Goal: Task Accomplishment & Management: Use online tool/utility

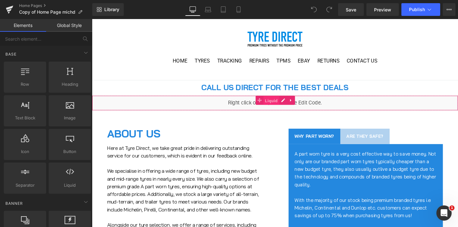
click at [281, 104] on span "Liquid" at bounding box center [280, 105] width 17 height 10
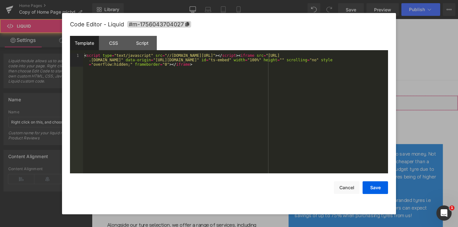
click at [293, 104] on div "Liquid" at bounding box center [284, 108] width 385 height 16
click at [188, 83] on div "< script type = "text/javascript" src = "//[DOMAIN_NAME][URL]" > </ script > < …" at bounding box center [235, 126] width 305 height 147
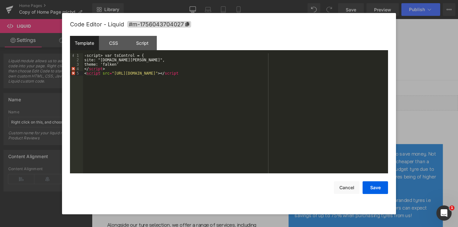
click at [320, 136] on div "‹script> var tsControl = { site: "[DOMAIN_NAME][PERSON_NAME]", theme: 'falken' …" at bounding box center [235, 117] width 305 height 129
click at [304, 183] on div "Save Cancel" at bounding box center [229, 184] width 318 height 21
click at [381, 186] on button "Save" at bounding box center [375, 188] width 25 height 13
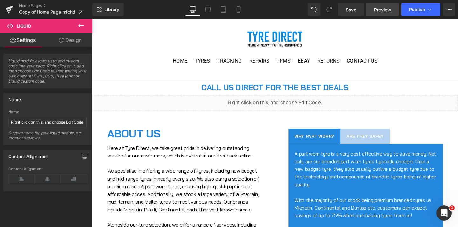
click at [384, 11] on span "Preview" at bounding box center [382, 9] width 17 height 7
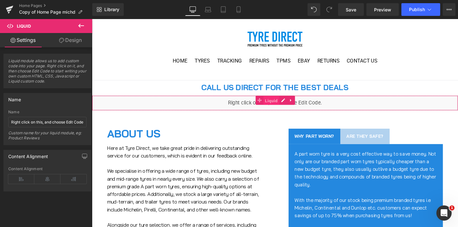
click at [277, 103] on span "Liquid" at bounding box center [280, 105] width 17 height 10
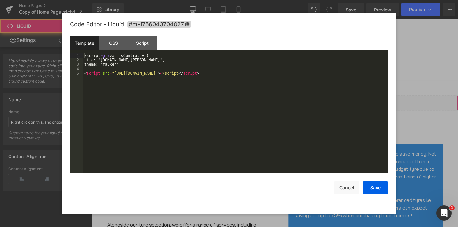
click at [295, 108] on div "Liquid" at bounding box center [284, 108] width 385 height 16
click at [136, 74] on div "‹script &gt; var tsControl = { site: "[DOMAIN_NAME][PERSON_NAME]", theme: 'falk…" at bounding box center [235, 117] width 305 height 129
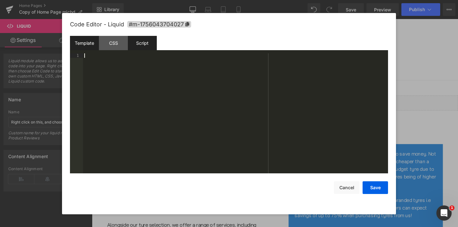
click at [149, 44] on div "Script" at bounding box center [142, 43] width 29 height 14
click at [146, 76] on div "< script type = "text/javascript" src = "//[DOMAIN_NAME][URL]" >" at bounding box center [235, 117] width 305 height 129
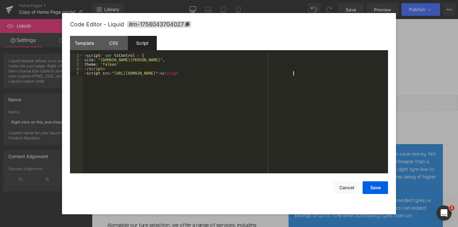
click at [149, 125] on div "‹script > var tsControl = { site : "[DOMAIN_NAME][PERSON_NAME]" , theme : 'falk…" at bounding box center [235, 117] width 305 height 129
click at [373, 190] on button "Save" at bounding box center [375, 188] width 25 height 13
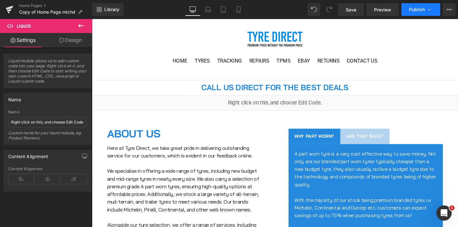
click at [427, 10] on icon at bounding box center [429, 9] width 6 height 6
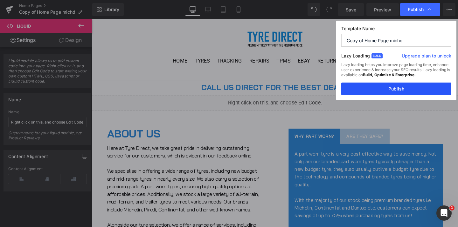
click at [386, 91] on button "Publish" at bounding box center [396, 89] width 110 height 13
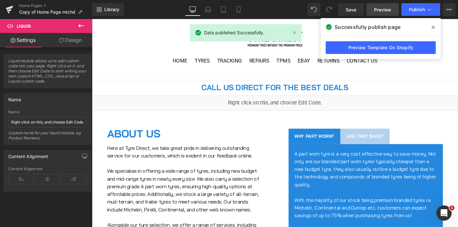
click at [376, 9] on span "Preview" at bounding box center [382, 9] width 17 height 7
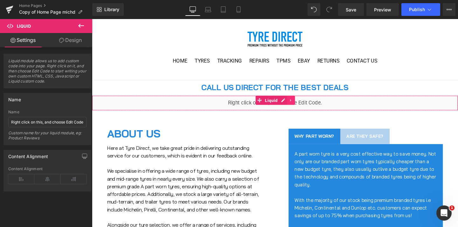
click at [303, 108] on link at bounding box center [301, 105] width 8 height 10
click at [269, 105] on link "Liquid" at bounding box center [264, 105] width 25 height 10
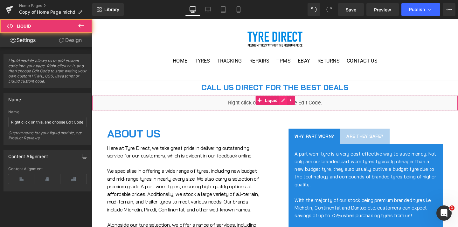
click at [294, 103] on div "Liquid" at bounding box center [284, 108] width 385 height 16
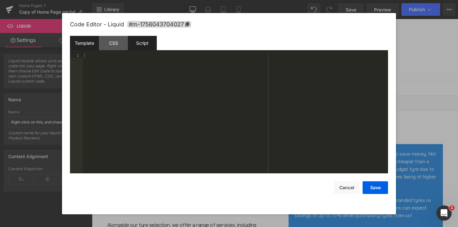
click at [150, 43] on div "Script" at bounding box center [142, 43] width 29 height 14
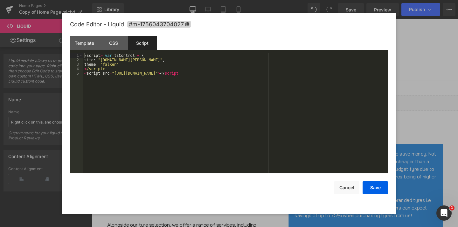
click at [164, 69] on div "‹script > var tsControl = { site : "[DOMAIN_NAME][PERSON_NAME]" , theme : 'falk…" at bounding box center [235, 117] width 305 height 129
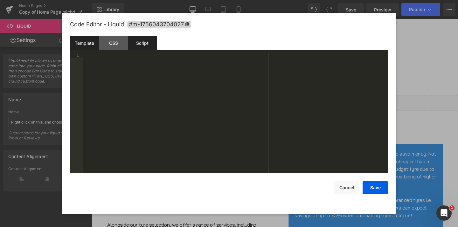
click at [83, 45] on div "Template" at bounding box center [84, 43] width 29 height 14
click at [174, 115] on div at bounding box center [235, 117] width 305 height 129
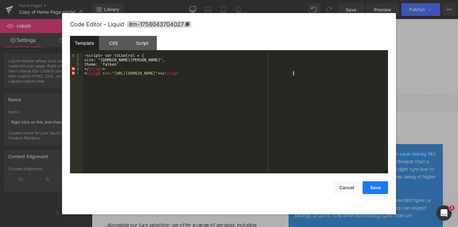
click at [377, 186] on button "Save" at bounding box center [375, 188] width 25 height 13
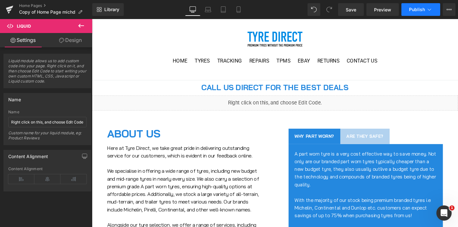
click at [415, 10] on span "Publish" at bounding box center [417, 9] width 16 height 5
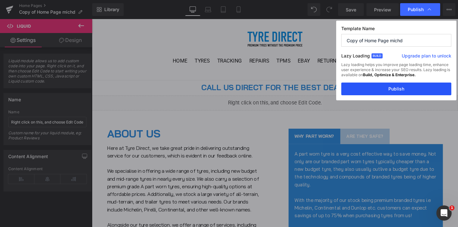
click at [394, 87] on button "Publish" at bounding box center [396, 89] width 110 height 13
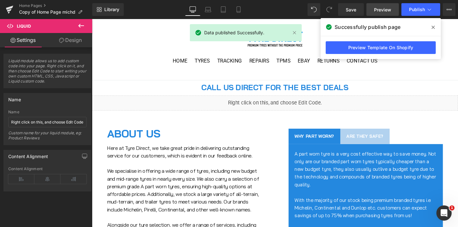
click at [375, 11] on span "Preview" at bounding box center [382, 9] width 17 height 7
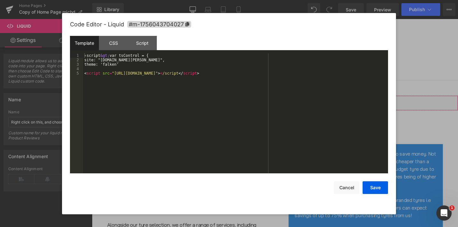
click at [294, 105] on div "Liquid" at bounding box center [284, 108] width 385 height 16
click at [181, 92] on div "‹script &gt; var tsControl = { site: "[DOMAIN_NAME][PERSON_NAME]", theme: 'falk…" at bounding box center [235, 117] width 305 height 129
click at [159, 66] on div "‹script &gt; var tsControl = { site: "[DOMAIN_NAME][PERSON_NAME]", theme: 'falk…" at bounding box center [235, 117] width 305 height 129
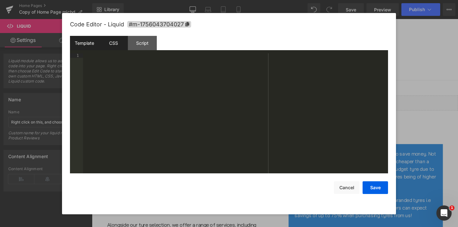
click at [119, 42] on div "CSS" at bounding box center [113, 43] width 29 height 14
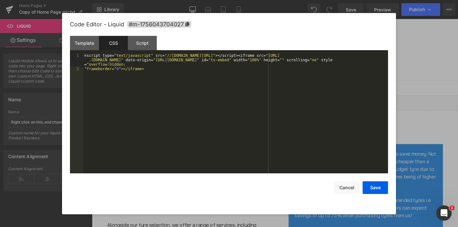
click at [133, 82] on div "< script type = " text/javascript " src = " //[DOMAIN_NAME][URL] " ></ script >…" at bounding box center [235, 122] width 305 height 138
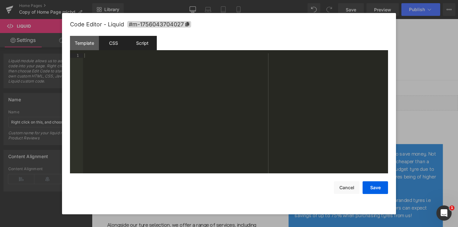
click at [147, 45] on div "Script" at bounding box center [142, 43] width 29 height 14
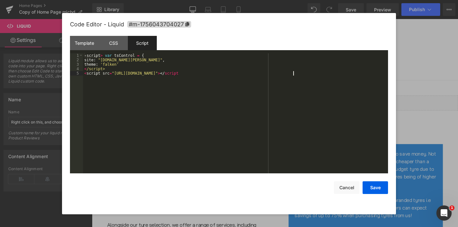
click at [151, 91] on div "‹script > var tsControl = { site : "[DOMAIN_NAME][PERSON_NAME]" , theme : 'falk…" at bounding box center [235, 117] width 305 height 129
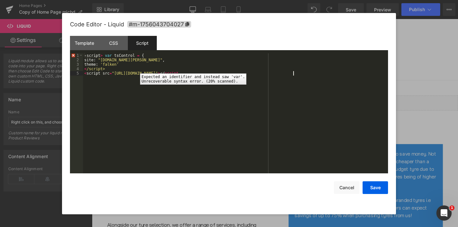
click at [73, 56] on div "1" at bounding box center [76, 55] width 13 height 4
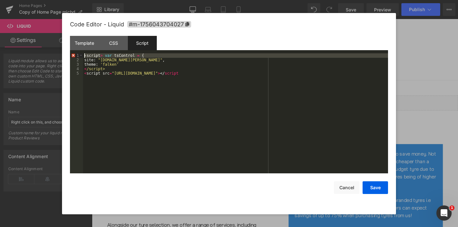
click at [100, 56] on div "‹script > var tsControl = { site : "[DOMAIN_NAME][PERSON_NAME]" , theme : 'falk…" at bounding box center [235, 117] width 305 height 129
click at [103, 55] on div "‹script > var tsControl = { site : "[DOMAIN_NAME][PERSON_NAME]" , theme : 'falk…" at bounding box center [235, 117] width 305 height 129
click at [302, 75] on div "‹script > var tsControl = { site : "[DOMAIN_NAME][PERSON_NAME]" , theme : 'falk…" at bounding box center [235, 117] width 305 height 129
click at [278, 111] on div "‹script > var tsControl = { site : "[DOMAIN_NAME][PERSON_NAME]" , theme : 'falk…" at bounding box center [235, 117] width 305 height 129
click at [86, 57] on div "‹script > var tsControl = { site : "[DOMAIN_NAME][PERSON_NAME]" , theme : 'falk…" at bounding box center [235, 117] width 305 height 129
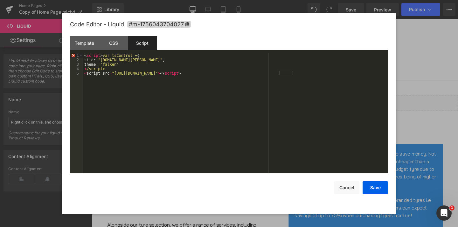
click at [201, 93] on div "< script > var tsControl = { site : "[DOMAIN_NAME][PERSON_NAME]" , theme : 'fal…" at bounding box center [235, 117] width 305 height 129
click at [173, 94] on div "< script > var tsControl = { site : "[DOMAIN_NAME][PERSON_NAME]" , theme : 'fal…" at bounding box center [235, 117] width 305 height 129
click at [377, 185] on button "Save" at bounding box center [375, 188] width 25 height 13
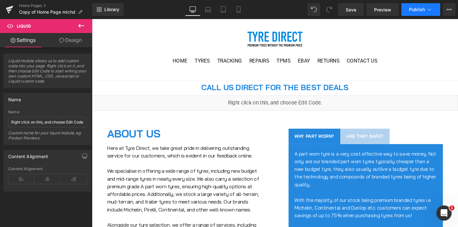
click at [411, 13] on button "Publish" at bounding box center [420, 9] width 39 height 13
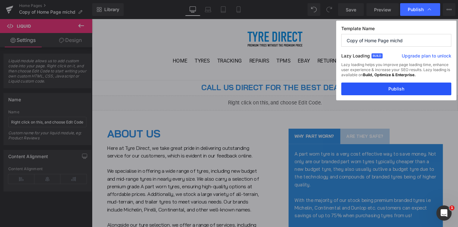
click at [394, 86] on button "Publish" at bounding box center [396, 89] width 110 height 13
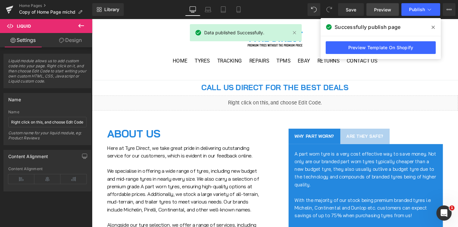
click at [376, 10] on span "Preview" at bounding box center [382, 9] width 17 height 7
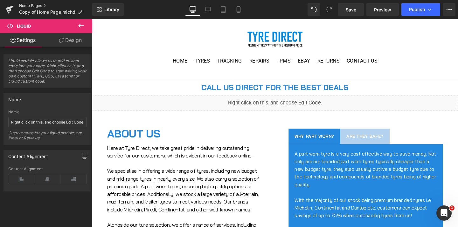
click at [25, 5] on link "Home Pages" at bounding box center [55, 5] width 73 height 5
